Goal: Task Accomplishment & Management: Use online tool/utility

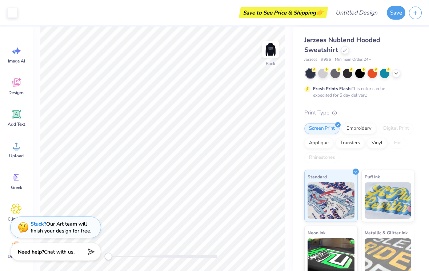
click at [273, 53] on img at bounding box center [270, 49] width 15 height 15
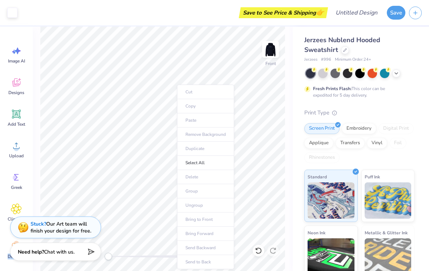
click at [414, 99] on div "Jerzees Nublend Hooded Sweatshirt Jerzees # 996 Minimum Order: 24 + Fresh Print…" at bounding box center [359, 184] width 110 height 299
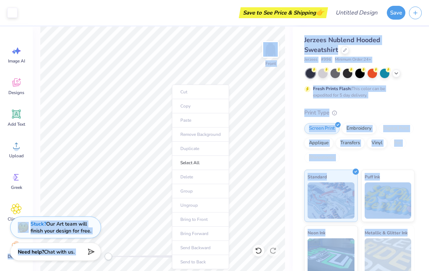
click at [407, 104] on div "Jerzees Nublend Hooded Sweatshirt Jerzees # 996 Minimum Order: 24 + Fresh Print…" at bounding box center [359, 184] width 110 height 299
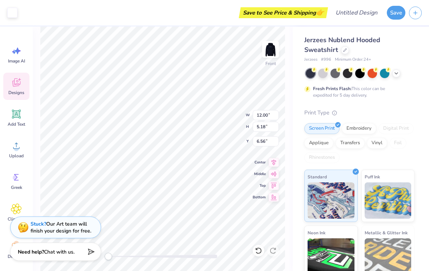
click at [272, 196] on icon at bounding box center [274, 197] width 10 height 9
type input "21.32"
click at [401, 105] on div "Jerzees Nublend Hooded Sweatshirt Jerzees # 996 Minimum Order: 24 + Fresh Print…" at bounding box center [359, 184] width 110 height 299
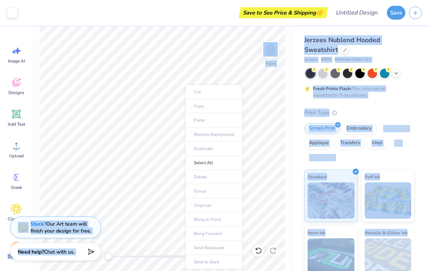
click at [190, 221] on ul "Cut Copy Paste Remove Background Duplicate Select All Delete Group Ungroup Brin…" at bounding box center [213, 177] width 57 height 185
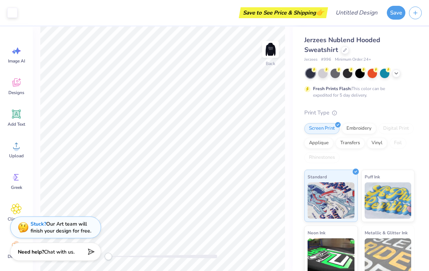
click at [28, 222] on img at bounding box center [23, 227] width 11 height 11
